Goal: Information Seeking & Learning: Learn about a topic

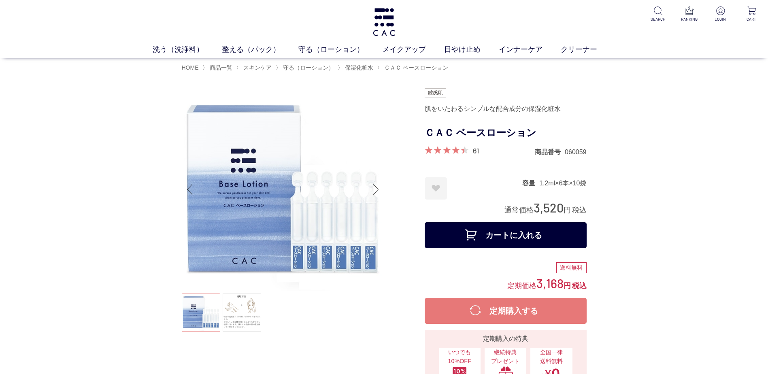
drag, startPoint x: 533, startPoint y: 203, endPoint x: 560, endPoint y: 206, distance: 27.2
click at [560, 206] on span "3,520" at bounding box center [548, 207] width 30 height 15
drag, startPoint x: 560, startPoint y: 206, endPoint x: 551, endPoint y: 211, distance: 10.3
copy span "3,520"
drag, startPoint x: 104, startPoint y: 134, endPoint x: 66, endPoint y: 51, distance: 90.5
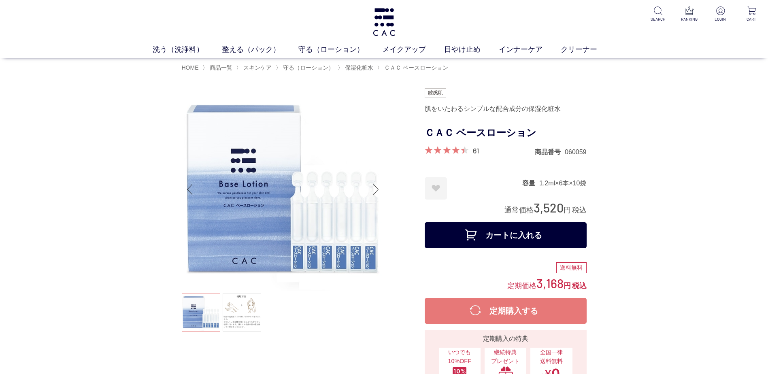
click at [186, 68] on span "HOME" at bounding box center [190, 67] width 17 height 6
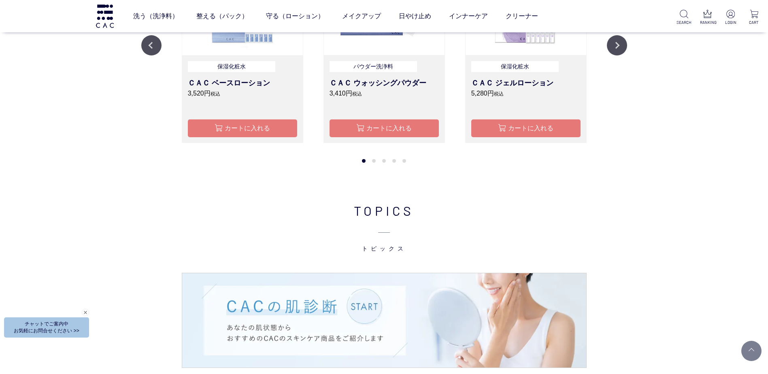
scroll to position [769, 0]
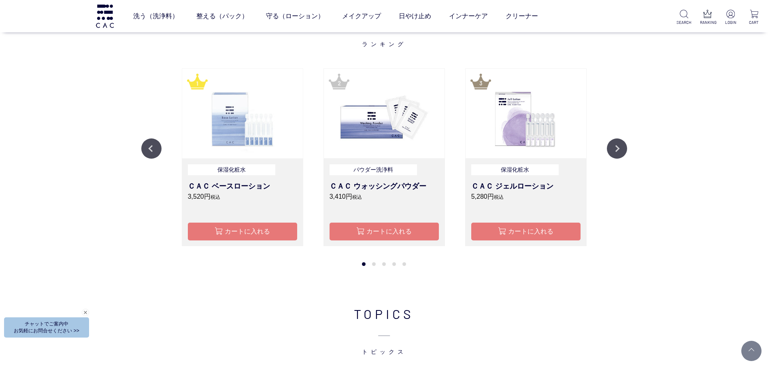
click at [227, 123] on img at bounding box center [242, 114] width 121 height 90
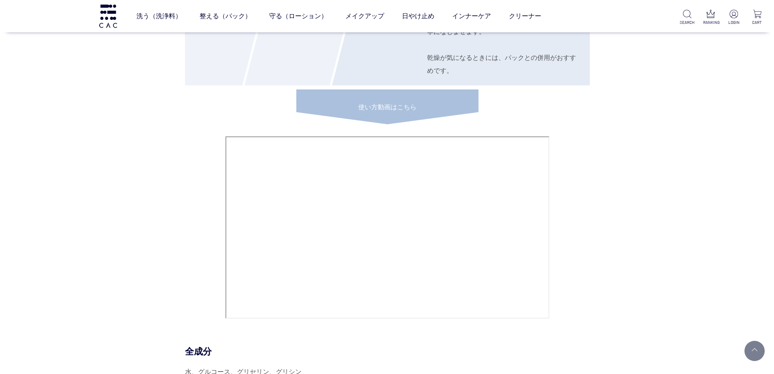
scroll to position [3683, 0]
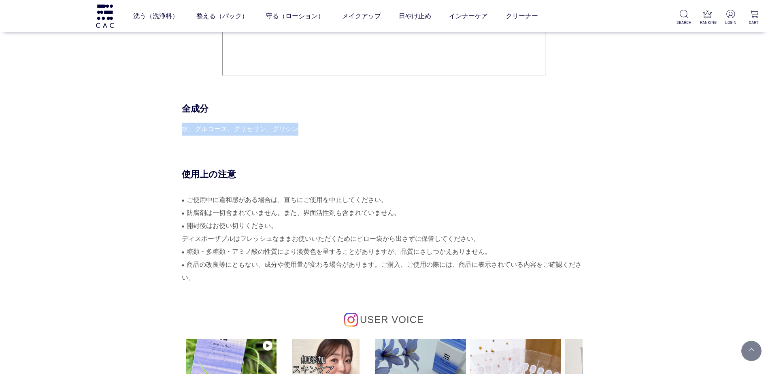
drag, startPoint x: 183, startPoint y: 127, endPoint x: 302, endPoint y: 125, distance: 119.4
click at [302, 125] on div "水、グルコース、グリセリン、グリシン" at bounding box center [384, 129] width 405 height 13
drag, startPoint x: 295, startPoint y: 125, endPoint x: 286, endPoint y: 127, distance: 9.1
copy div "水、グルコース、グリセリン、グリシン"
click at [404, 12] on link "日やけ止め" at bounding box center [415, 16] width 32 height 23
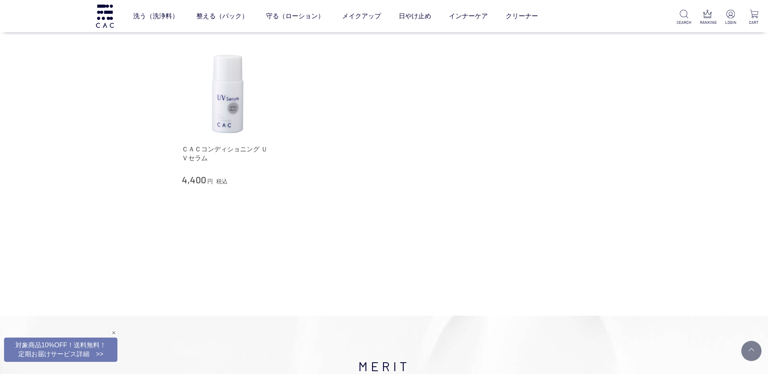
scroll to position [121, 0]
click at [214, 148] on link "ＣＡＣコンディショニング ＵＶセラム" at bounding box center [228, 153] width 92 height 17
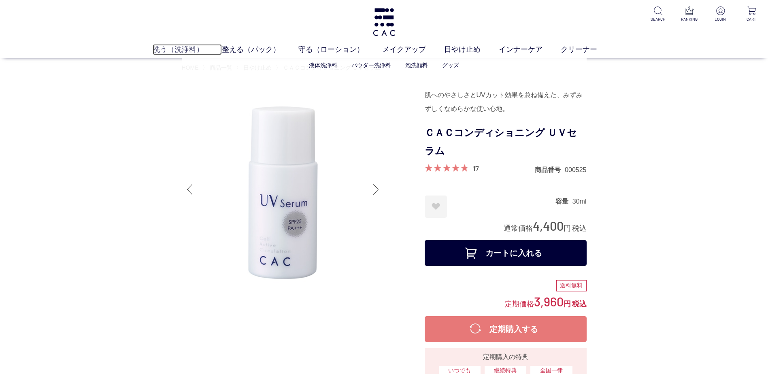
click at [177, 46] on link "洗う（洗浄料）" at bounding box center [187, 49] width 69 height 11
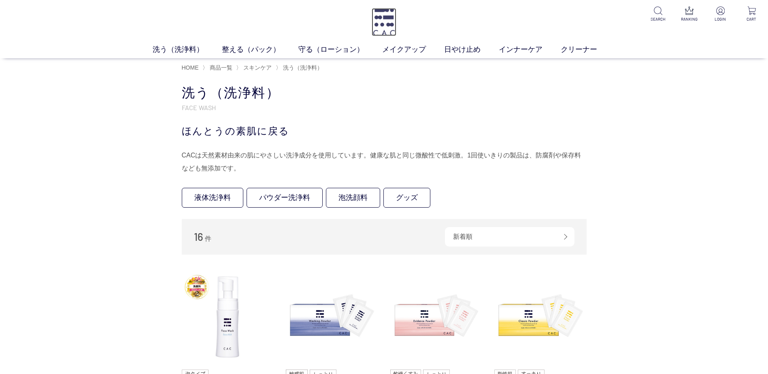
click at [380, 25] on img at bounding box center [384, 22] width 25 height 28
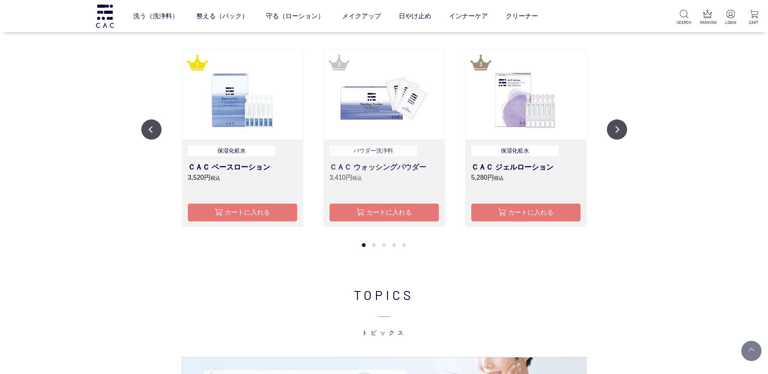
scroll to position [769, 0]
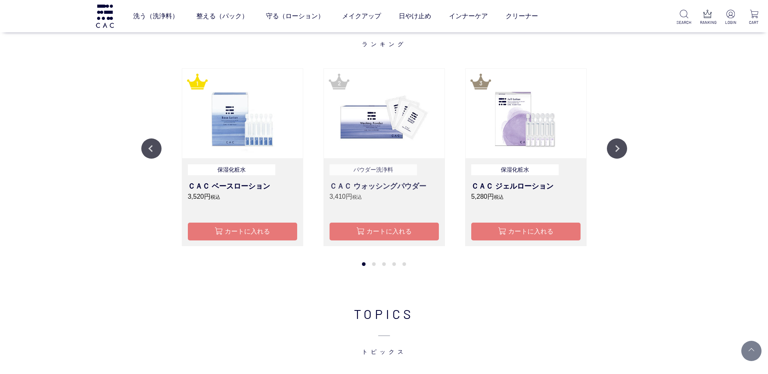
click at [381, 183] on h3 "ＣＡＣ ウォッシングパウダー" at bounding box center [383, 186] width 109 height 11
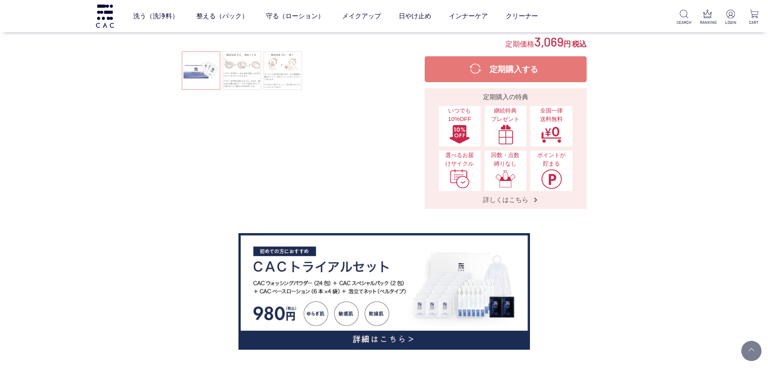
scroll to position [121, 0]
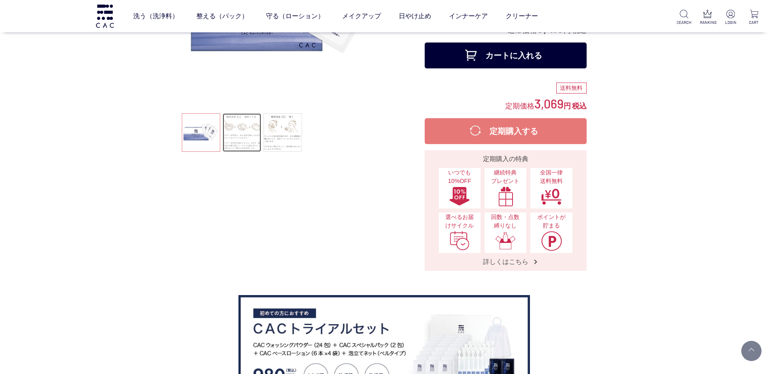
click at [246, 131] on link at bounding box center [242, 132] width 38 height 38
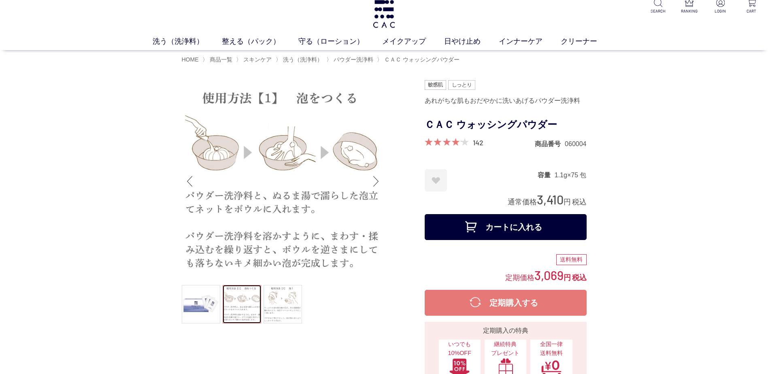
scroll to position [0, 0]
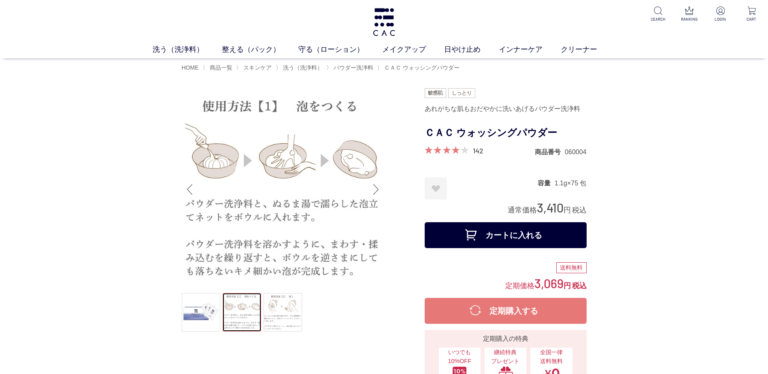
click at [280, 288] on img at bounding box center [283, 189] width 202 height 202
click at [284, 299] on link at bounding box center [282, 312] width 38 height 38
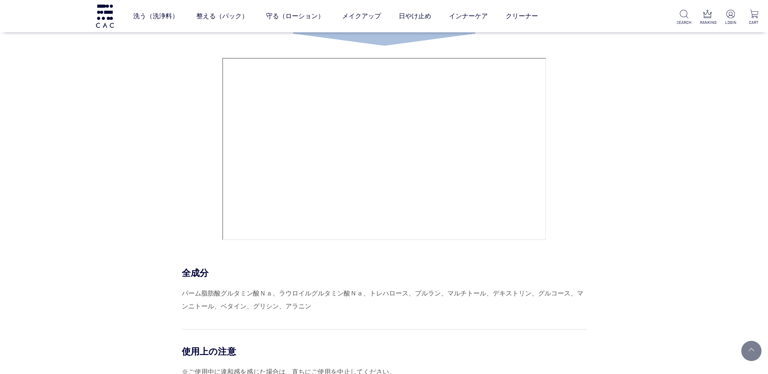
scroll to position [3521, 0]
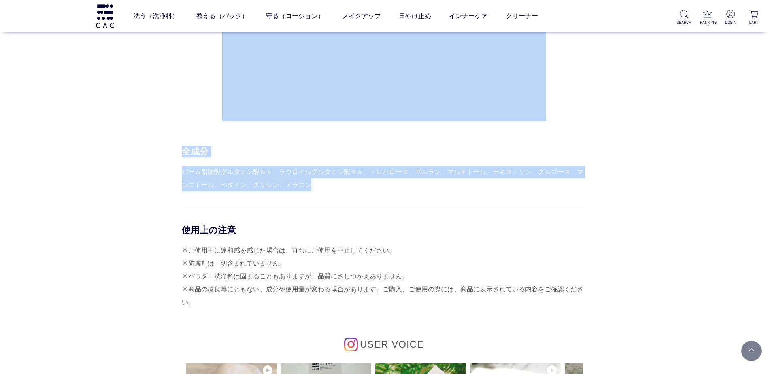
drag, startPoint x: 300, startPoint y: 182, endPoint x: 181, endPoint y: 170, distance: 119.5
click at [182, 170] on div "HOW TO USE STEP.1 洗浄料 洗う パウダー洗浄料と、ぬるま湯で濡らした泡立てネットをボウルに入れます。パウダー洗浄料をとかすように、まわす・揉…" at bounding box center [384, 102] width 405 height 948
drag, startPoint x: 181, startPoint y: 170, endPoint x: 262, endPoint y: 183, distance: 82.3
copy div "HOW TO USE STEP.1 洗浄料 洗う パウダー洗浄料と、ぬるま湯で濡らした泡立てネットをボウルに入れます。パウダー洗浄料をとかすように、まわす・揉…"
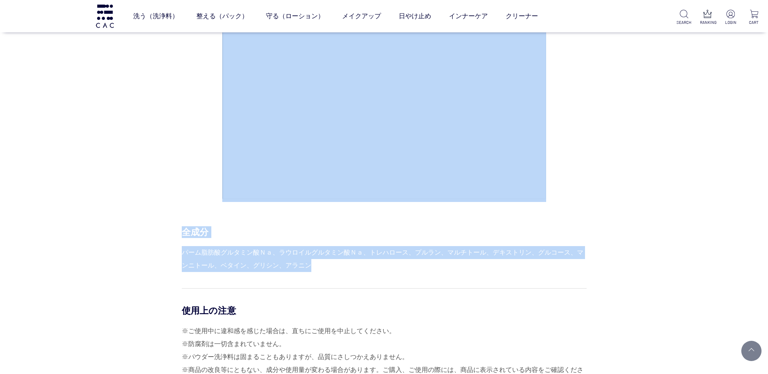
scroll to position [3440, 0]
copy div "HOW TO USE STEP.1 洗浄料 洗う パウダー洗浄料と、ぬるま湯で濡らした泡立てネットをボウルに入れます。パウダー洗浄料をとかすように、まわす・揉…"
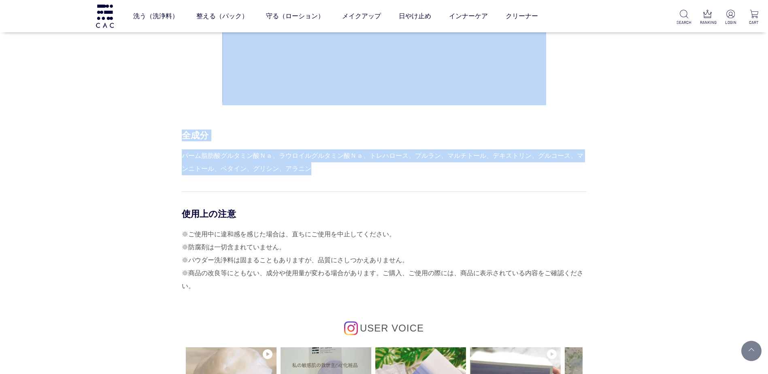
scroll to position [3400, 0]
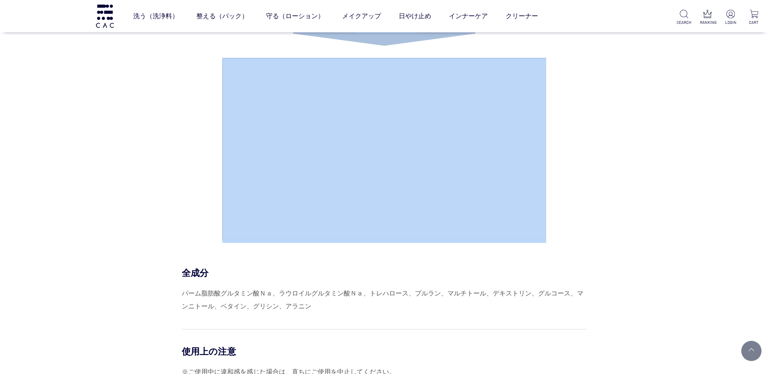
drag, startPoint x: 767, startPoint y: 200, endPoint x: 771, endPoint y: 106, distance: 94.8
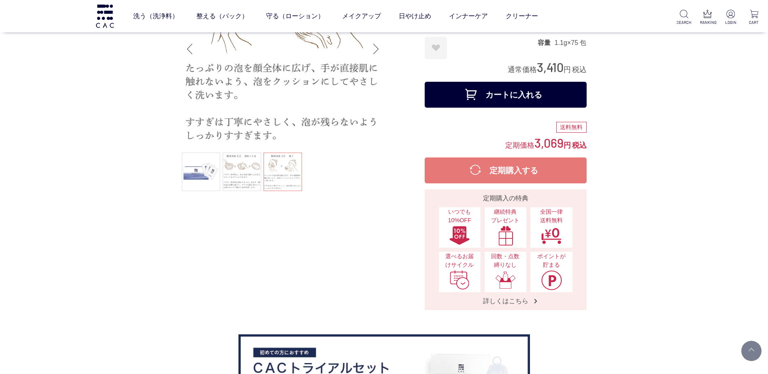
scroll to position [0, 0]
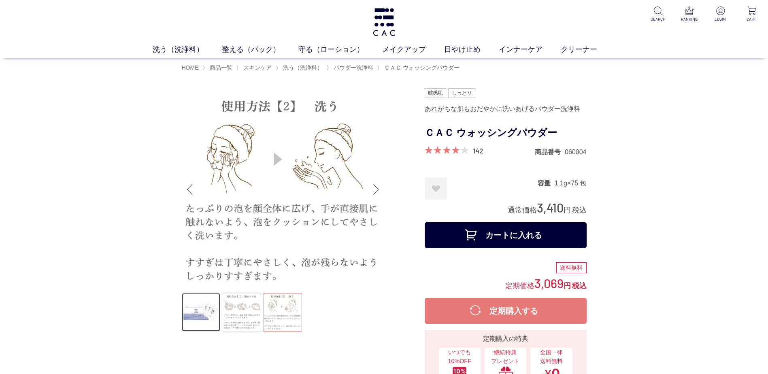
click at [205, 314] on link at bounding box center [201, 312] width 38 height 38
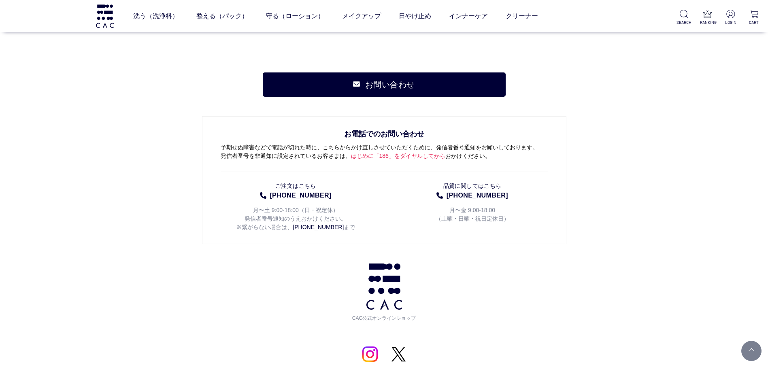
scroll to position [6213, 0]
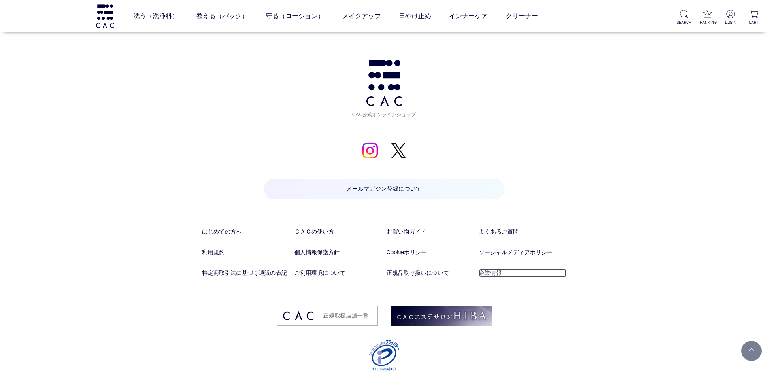
click at [484, 269] on link "企業情報" at bounding box center [522, 273] width 87 height 8
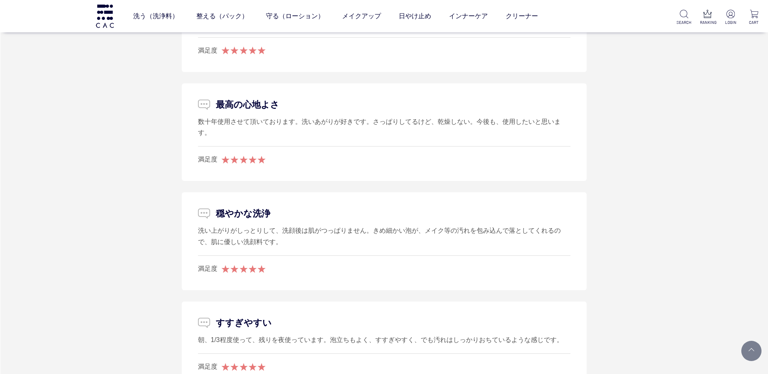
scroll to position [4270, 0]
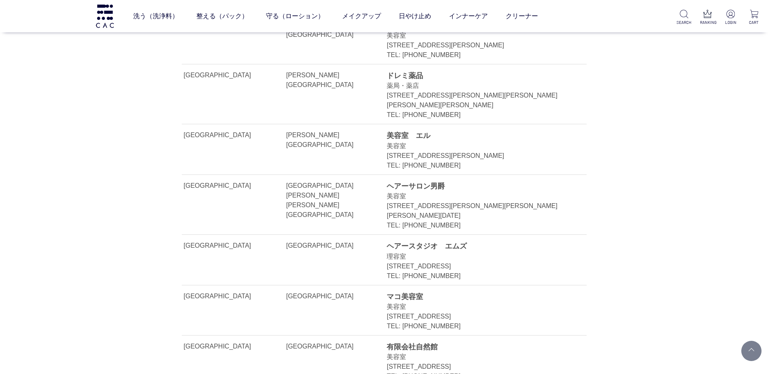
scroll to position [17442, 0]
